Goal: Information Seeking & Learning: Check status

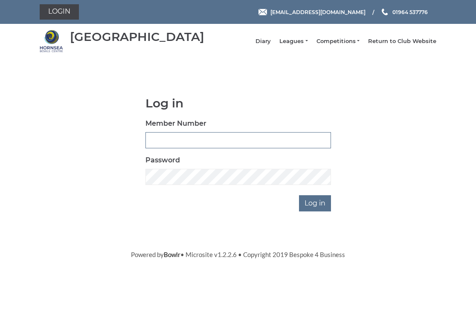
type input "0326"
click at [314, 208] on input "Log in" at bounding box center [315, 203] width 32 height 16
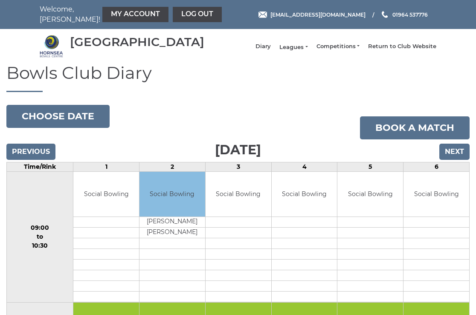
click at [298, 50] on link "Leagues" at bounding box center [293, 47] width 28 height 8
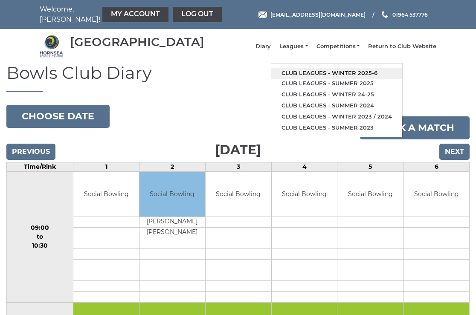
click at [322, 74] on link "Club leagues - Winter 2025-6" at bounding box center [336, 73] width 131 height 11
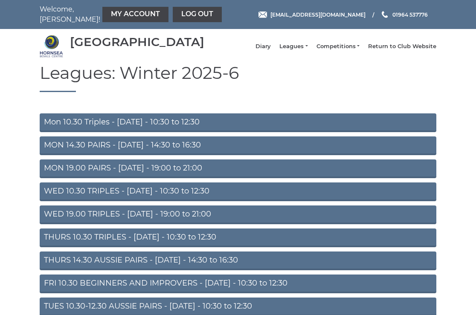
click at [137, 264] on link "THURS 14.30 AUSSIE PAIRS - [DATE] - 14:30 to 16:30" at bounding box center [238, 261] width 396 height 19
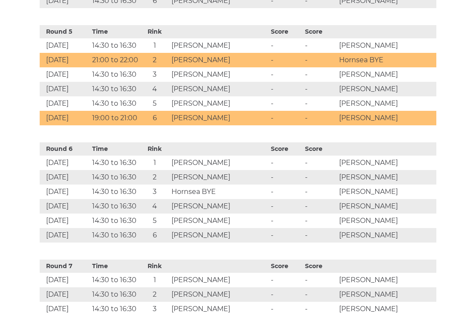
scroll to position [908, 0]
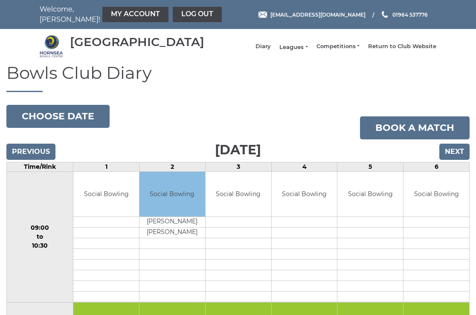
click at [299, 51] on link "Leagues" at bounding box center [293, 47] width 28 height 8
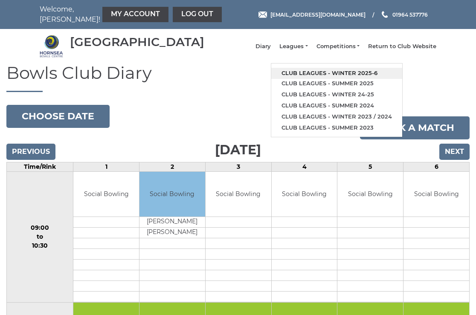
click at [317, 78] on link "Club leagues - Winter 2025-6" at bounding box center [336, 73] width 131 height 11
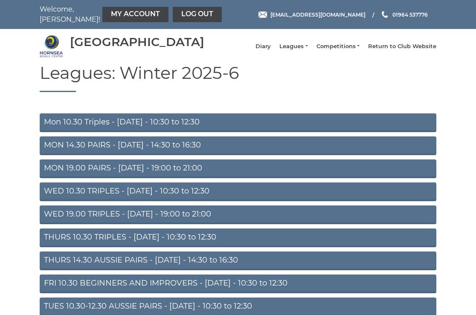
click at [124, 244] on link "THURS 10.30 TRIPLES - Thursday - 10:30 to 12:30" at bounding box center [238, 238] width 396 height 19
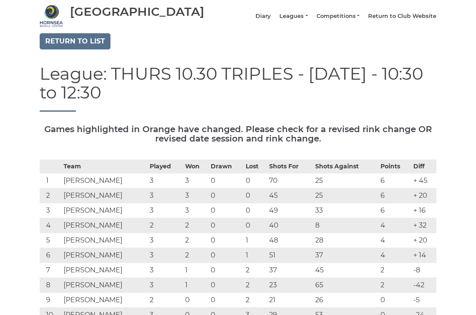
scroll to position [-3, 0]
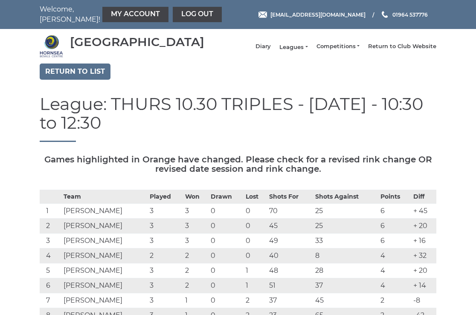
click at [301, 51] on link "Leagues" at bounding box center [293, 47] width 28 height 8
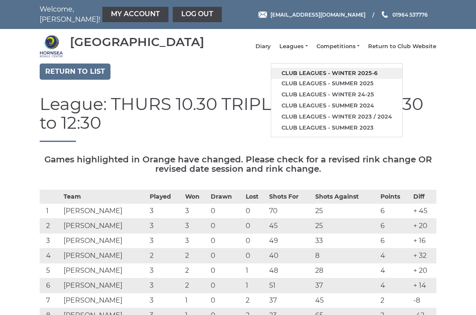
click at [315, 77] on link "Club leagues - Winter 2025-6" at bounding box center [336, 73] width 131 height 11
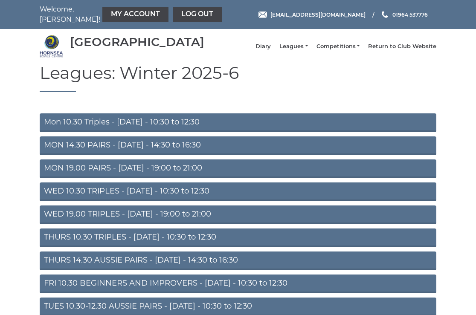
click at [145, 267] on link "THURS 14.30 AUSSIE PAIRS - [DATE] - 14:30 to 16:30" at bounding box center [238, 261] width 396 height 19
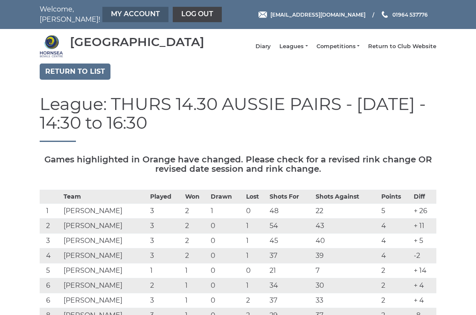
click at [113, 12] on link "My Account" at bounding box center [135, 14] width 66 height 15
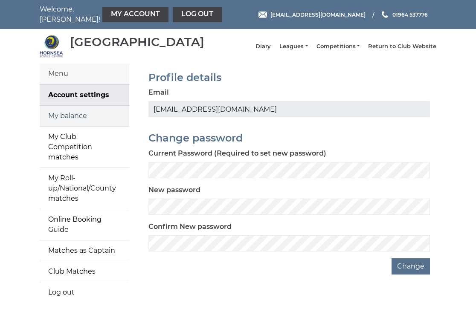
click at [78, 122] on link "My balance" at bounding box center [85, 116] width 90 height 20
